Goal: Contribute content

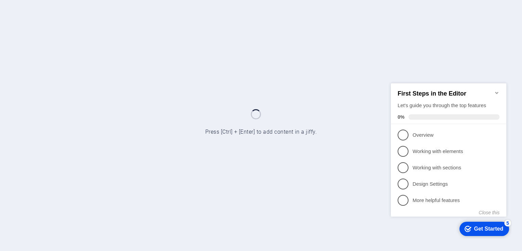
click at [496, 91] on icon "Minimize checklist" at bounding box center [496, 92] width 3 height 2
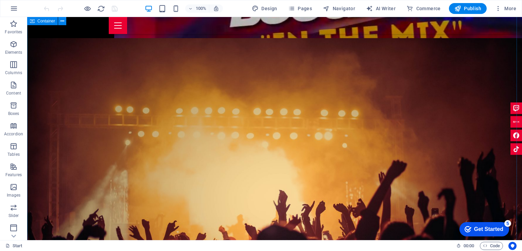
scroll to position [1509, 0]
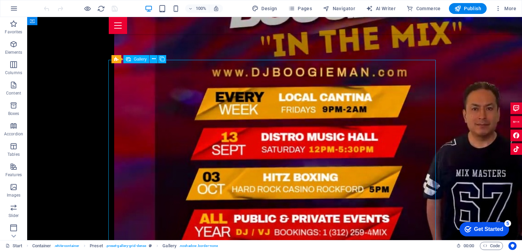
select select "4"
select select "px"
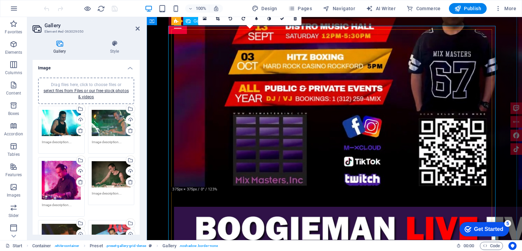
scroll to position [1543, 0]
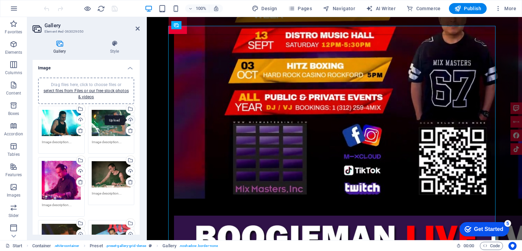
click at [128, 118] on div "Upload" at bounding box center [130, 120] width 10 height 10
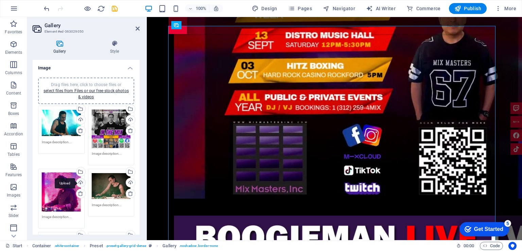
click at [82, 181] on div "Upload" at bounding box center [80, 183] width 10 height 10
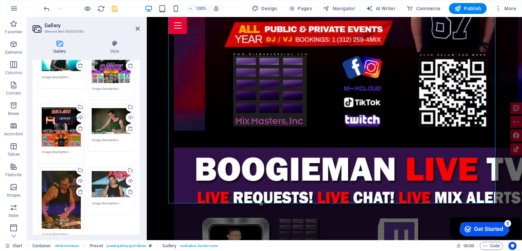
scroll to position [68, 0]
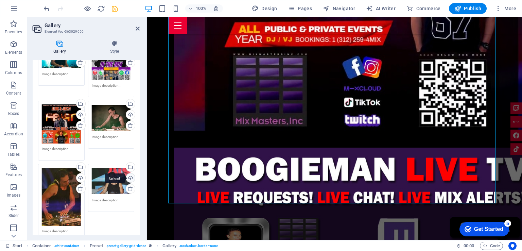
click at [128, 174] on div "Upload" at bounding box center [130, 178] width 10 height 10
